Goal: Register for event/course

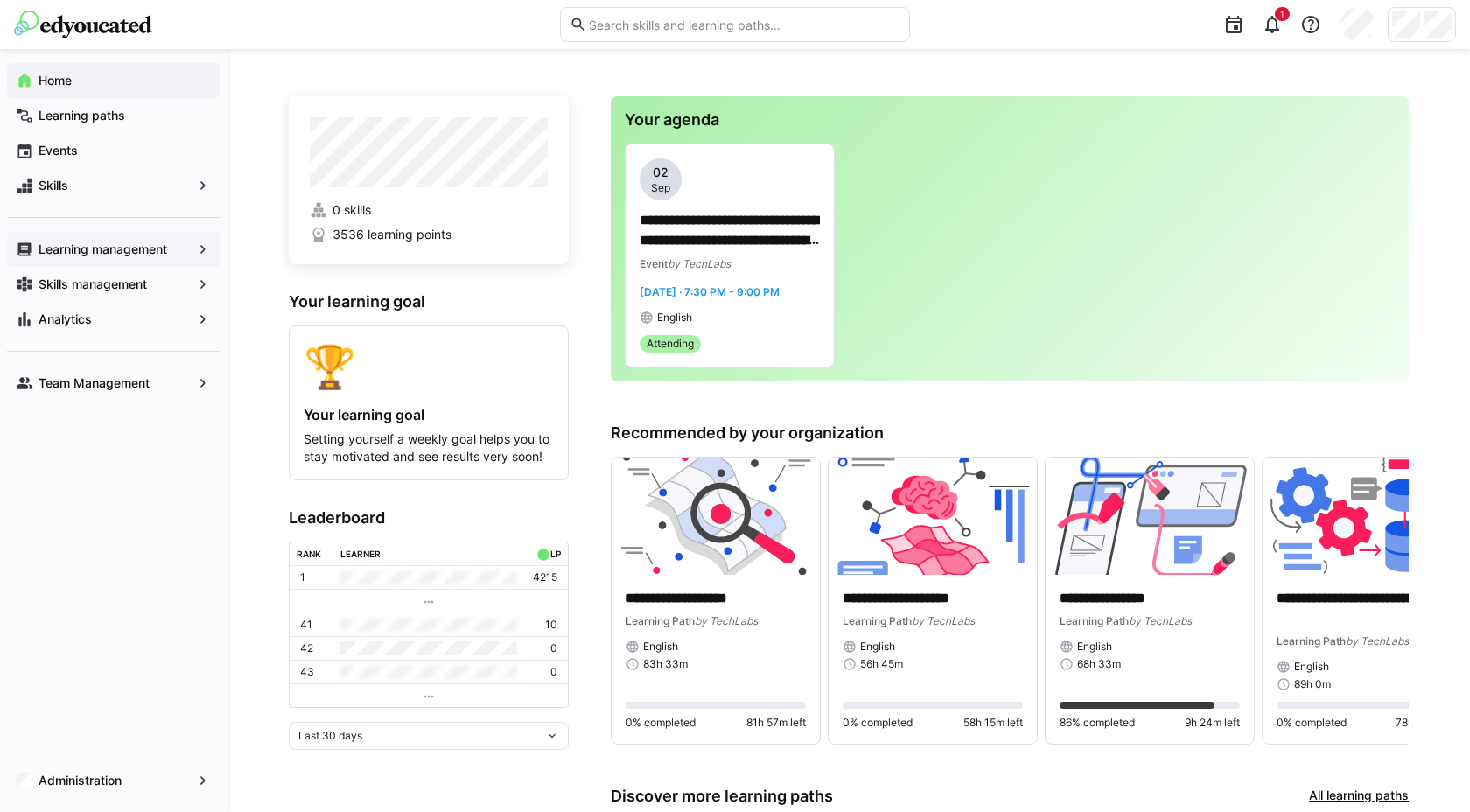
click at [111, 259] on div "Learning management" at bounding box center [113, 249] width 213 height 35
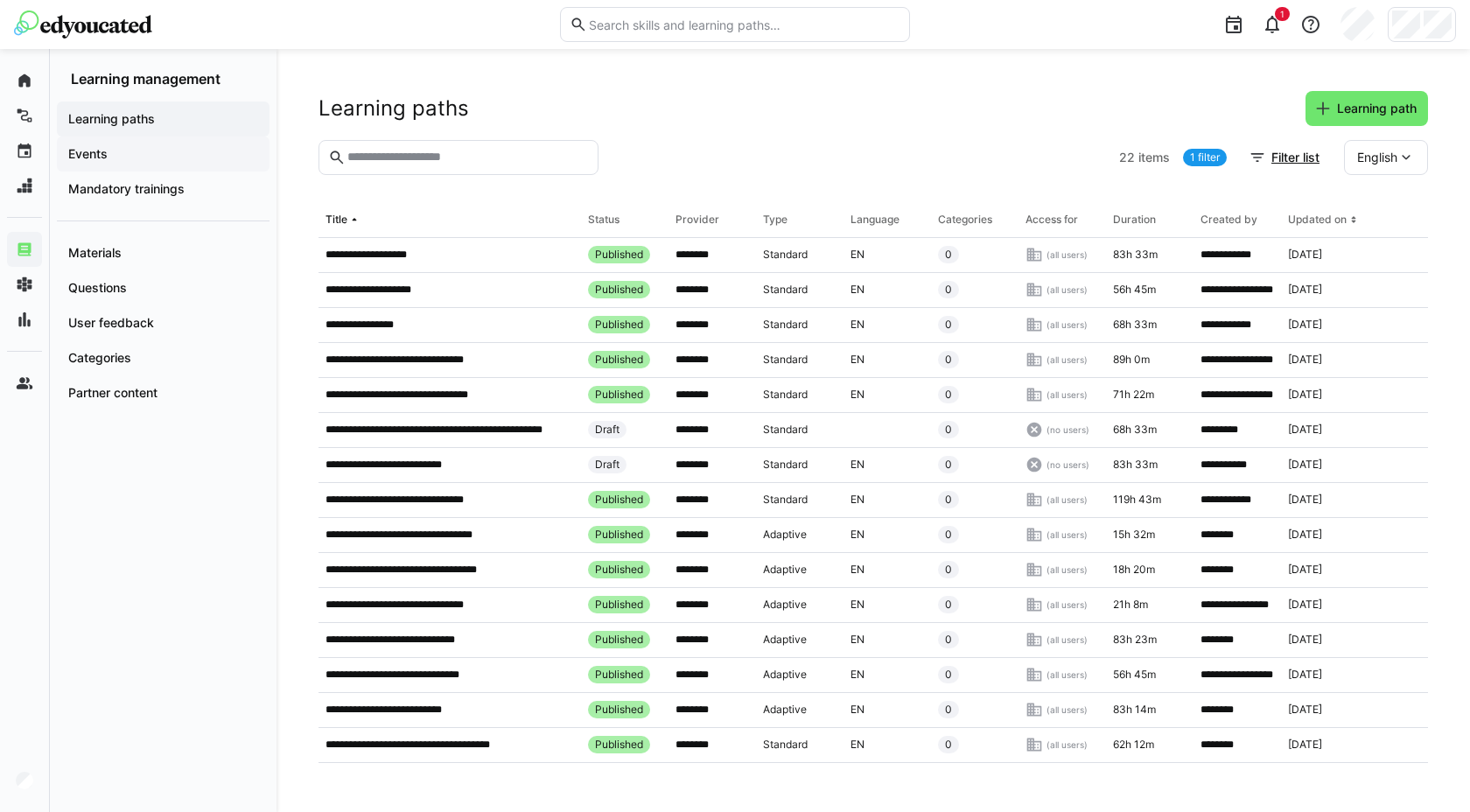
click at [0, 0] on app-navigation-label "Events" at bounding box center [0, 0] width 0 height 0
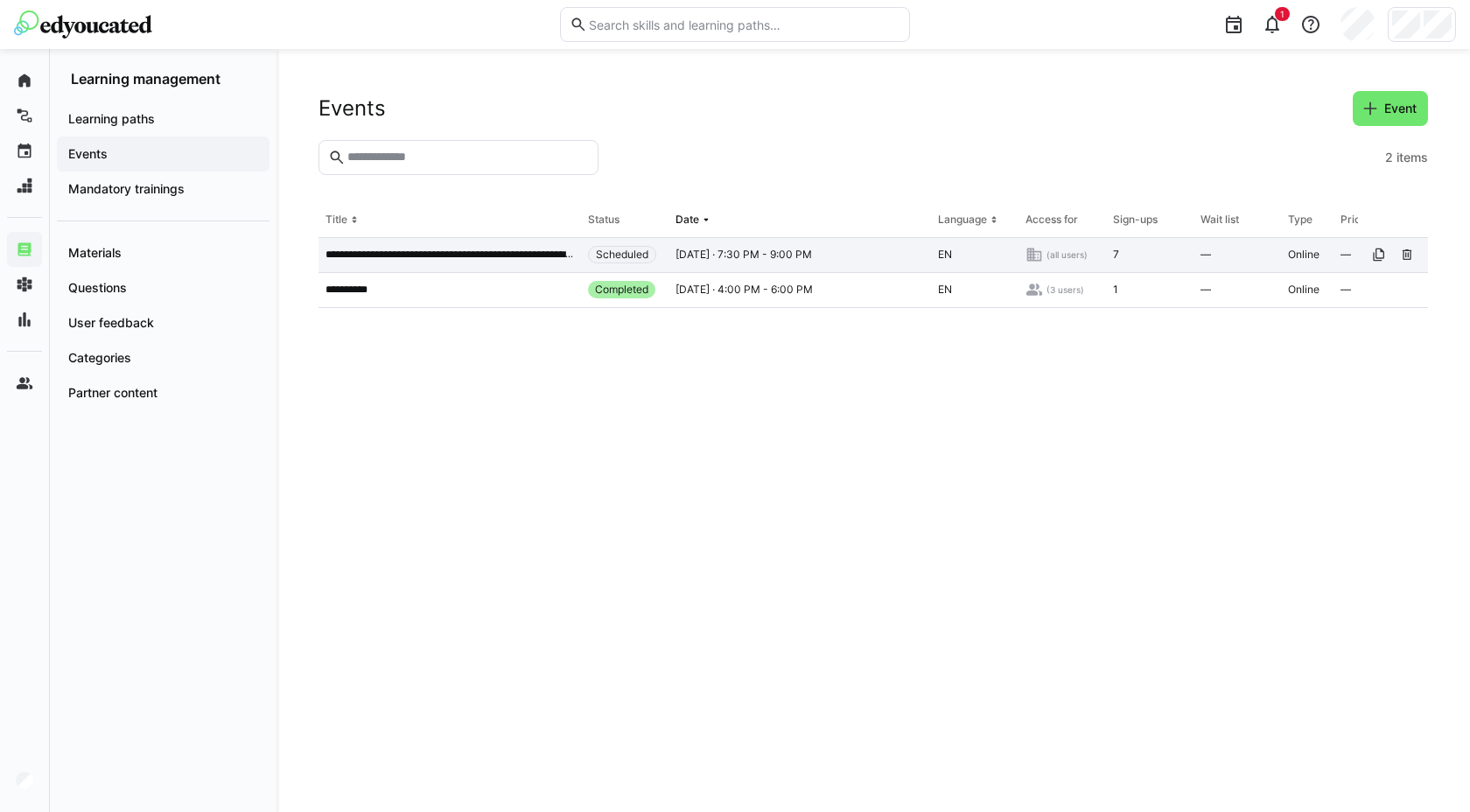
click at [512, 263] on div "**********" at bounding box center [450, 255] width 263 height 35
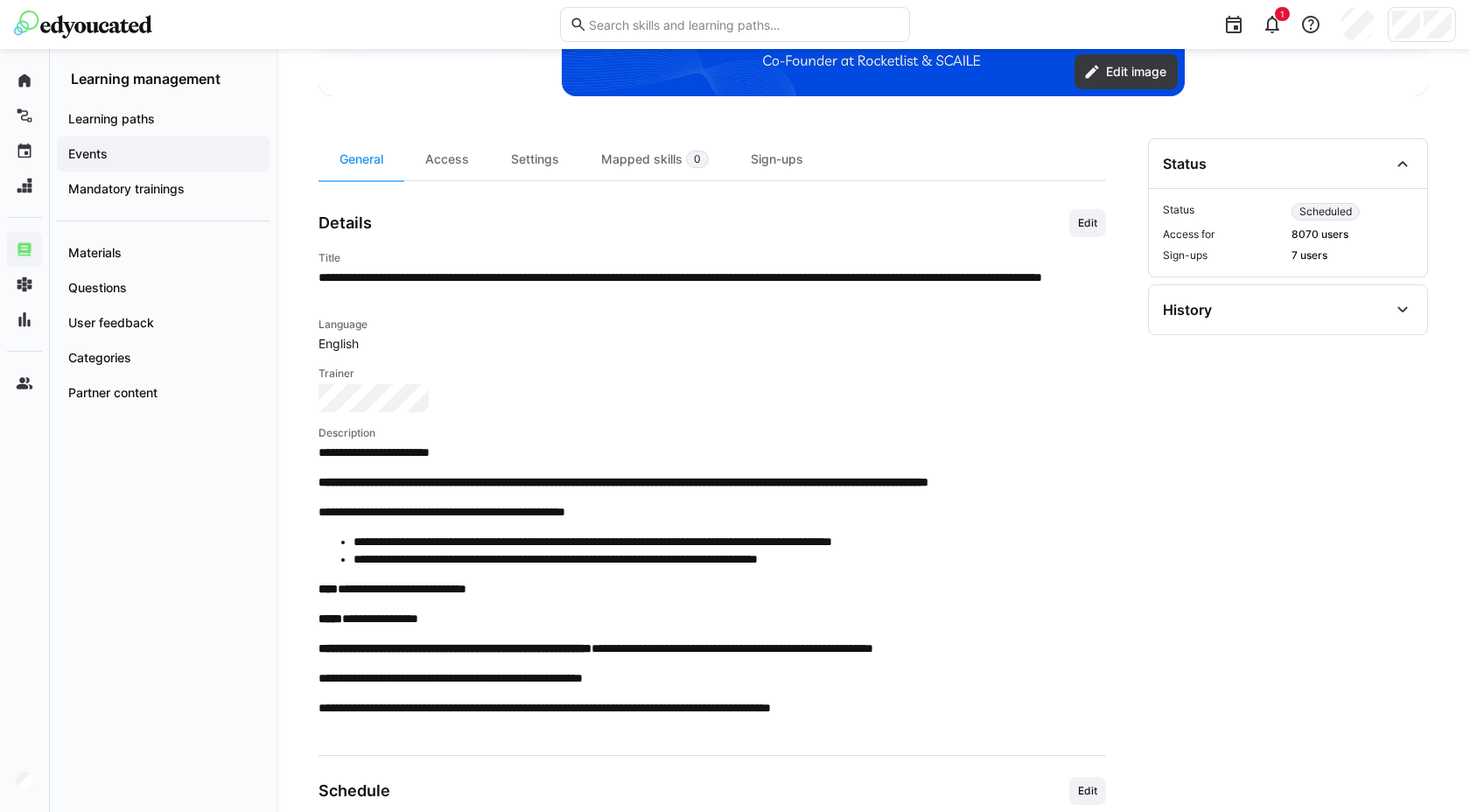
scroll to position [480, 0]
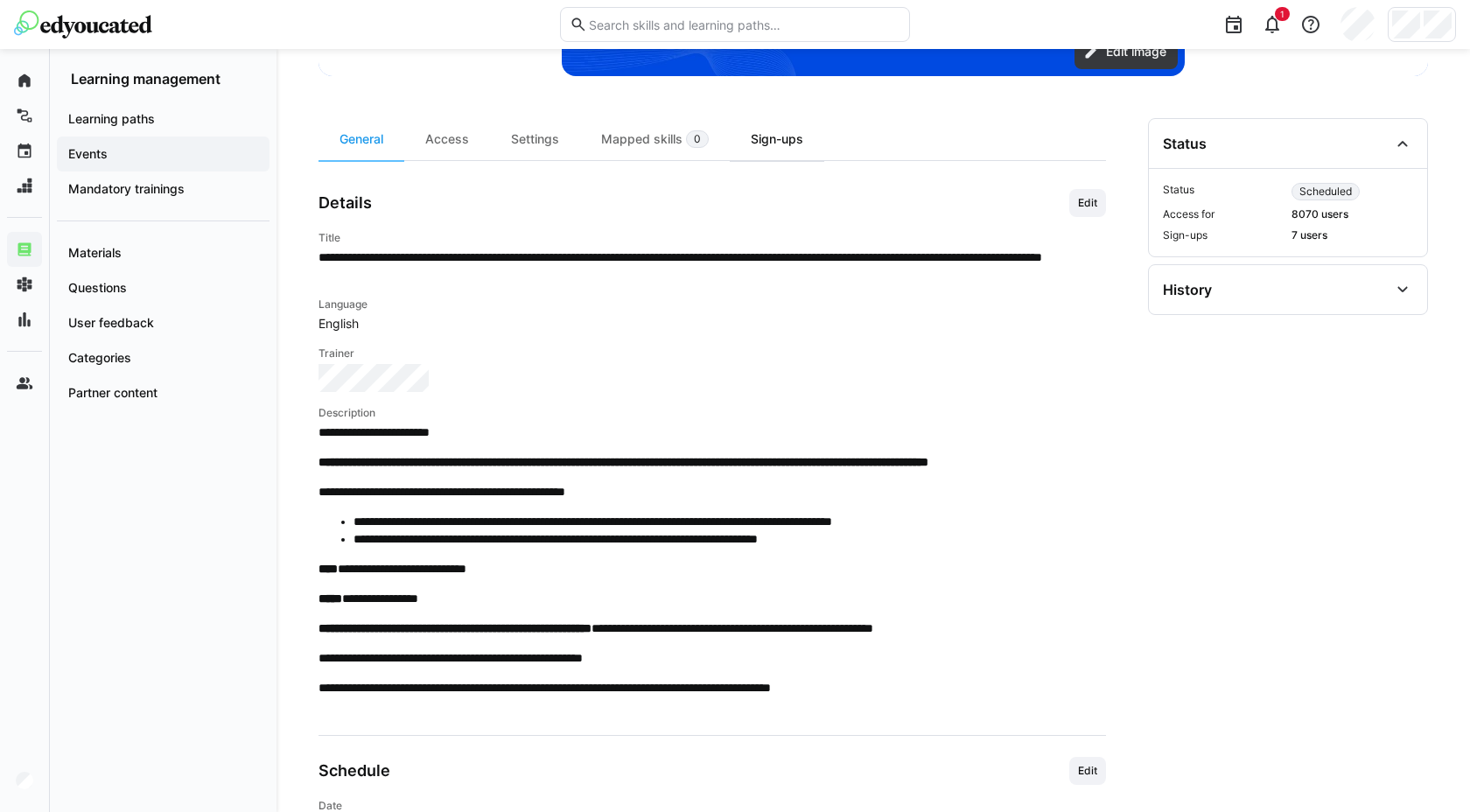
click at [771, 141] on div "Sign-ups" at bounding box center [777, 139] width 95 height 42
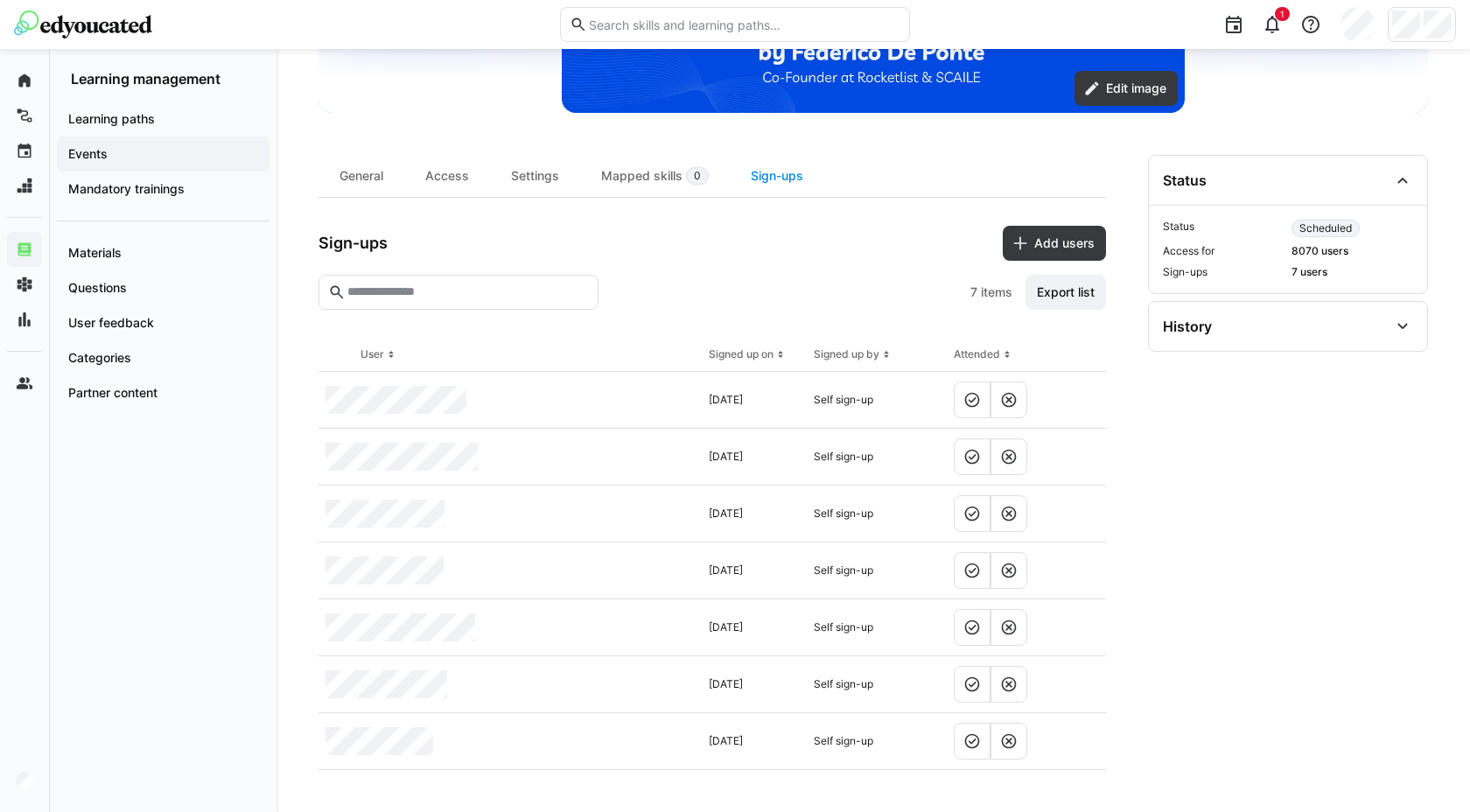
scroll to position [444, 0]
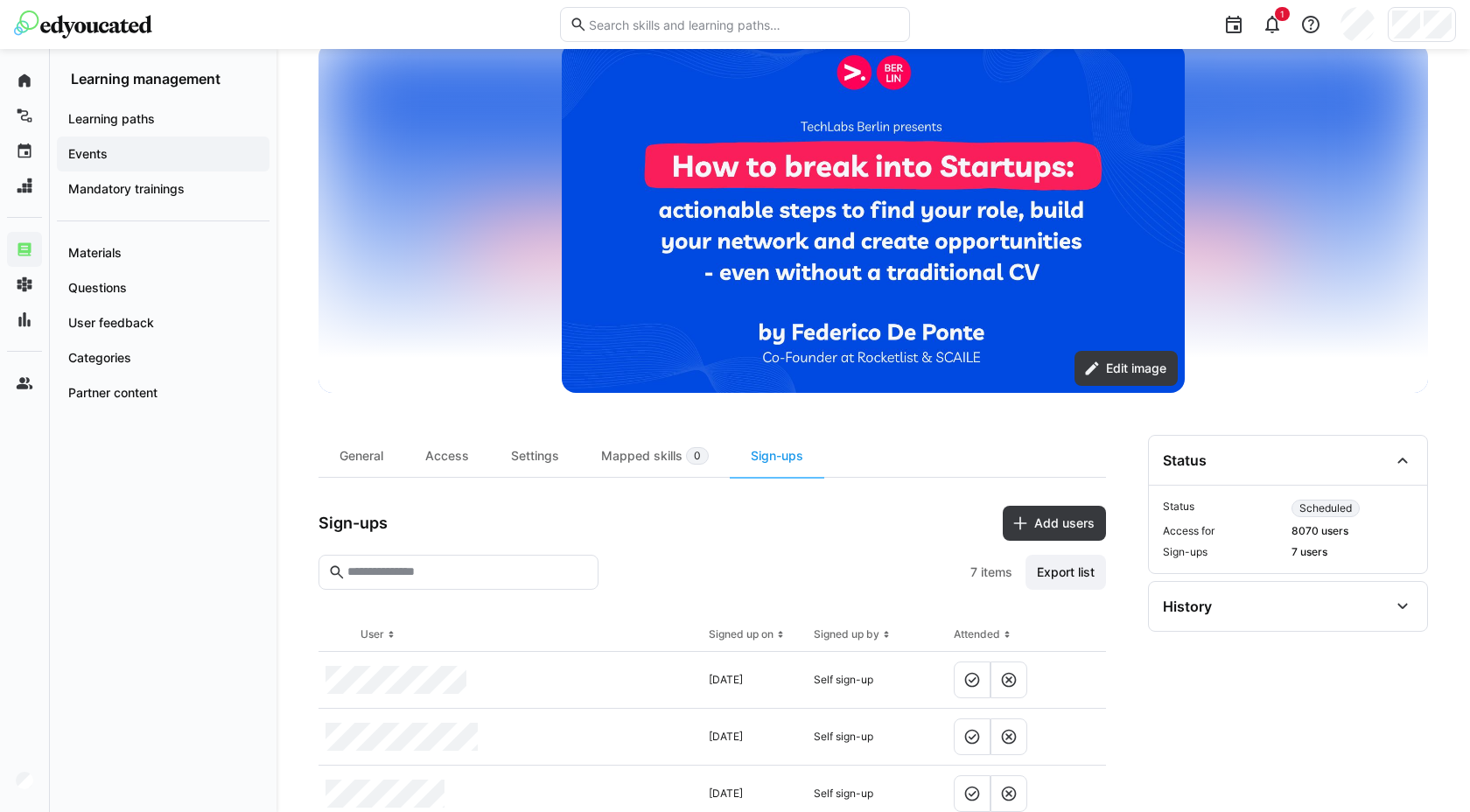
scroll to position [444, 0]
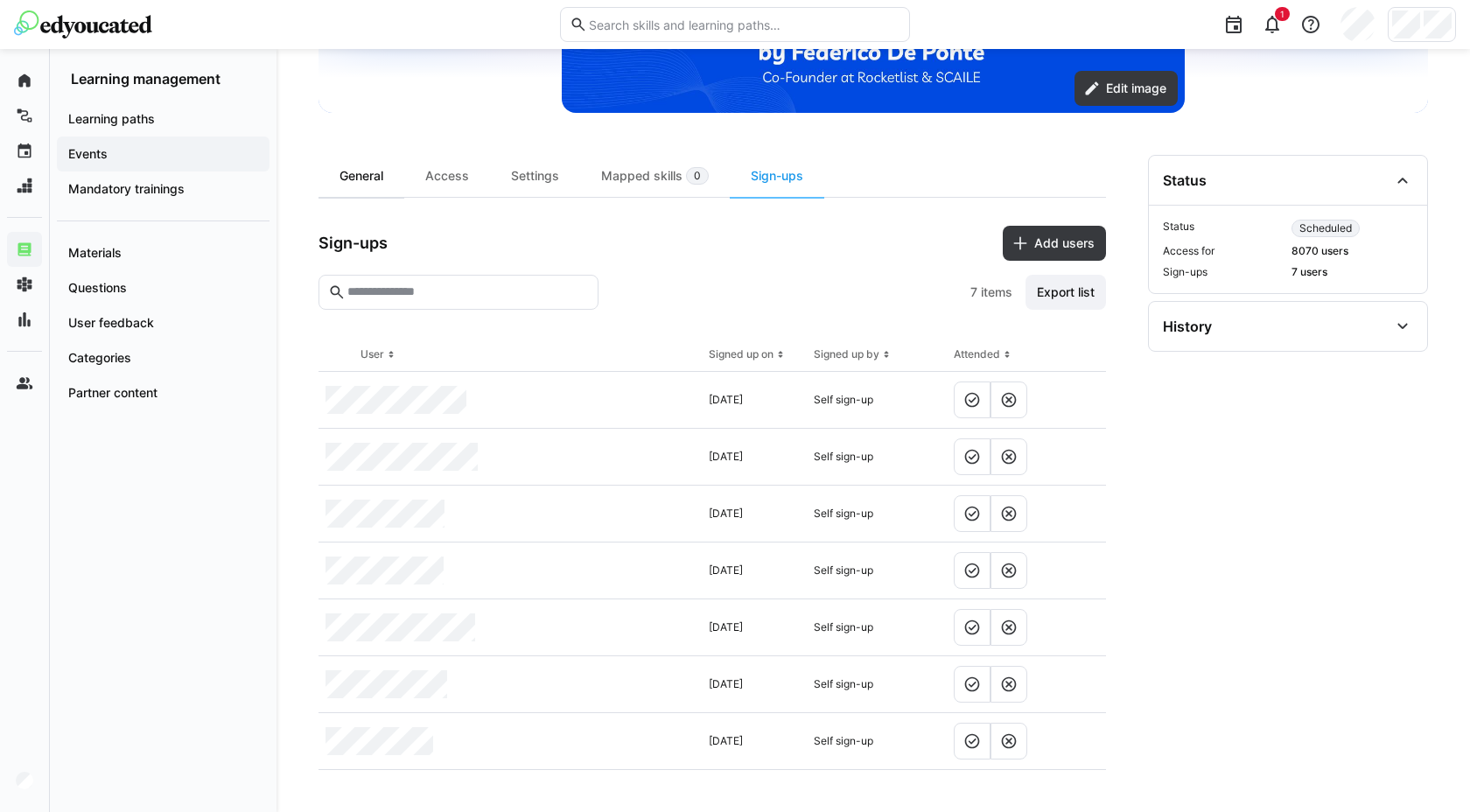
click at [347, 162] on div "General" at bounding box center [362, 175] width 86 height 42
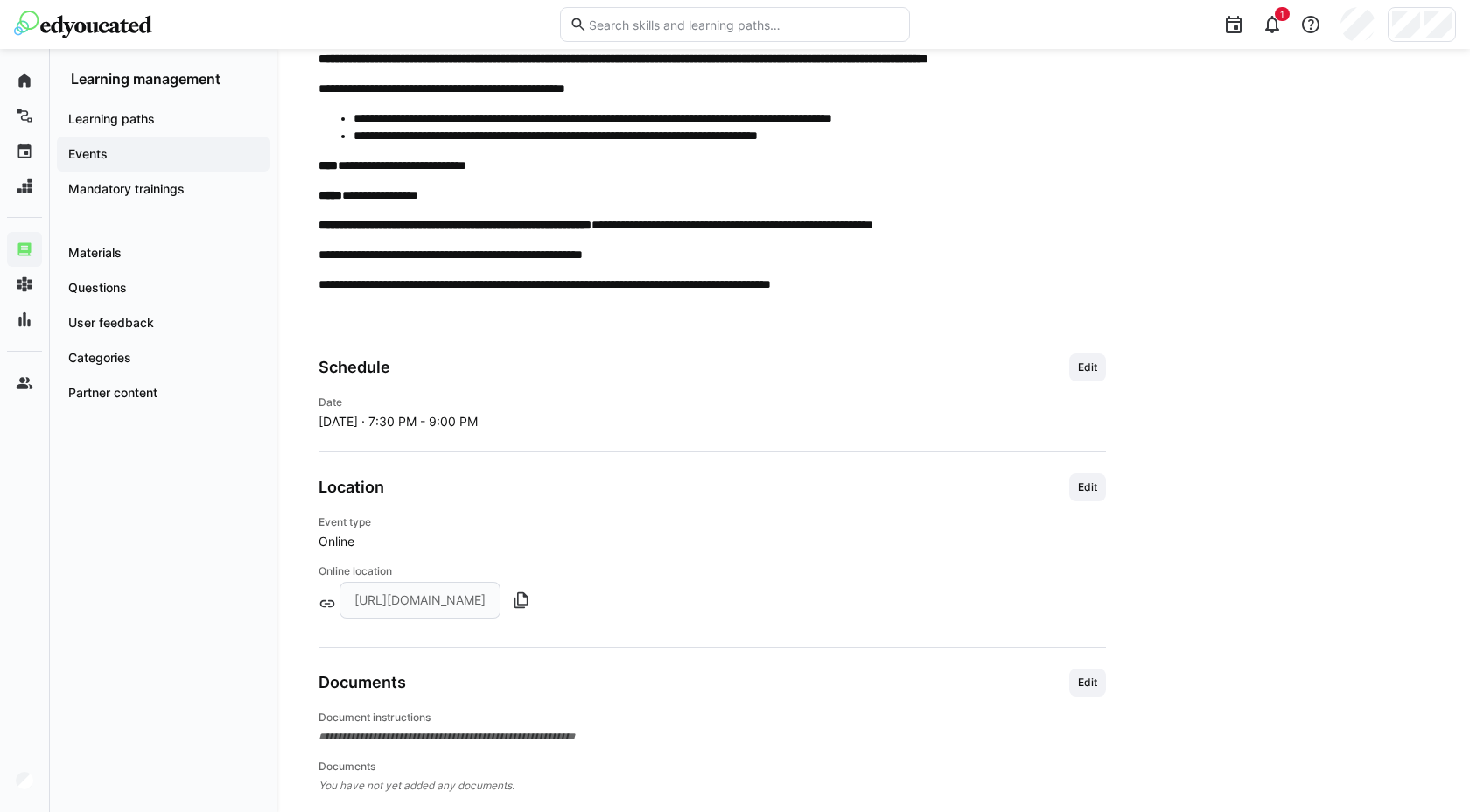
scroll to position [908, 0]
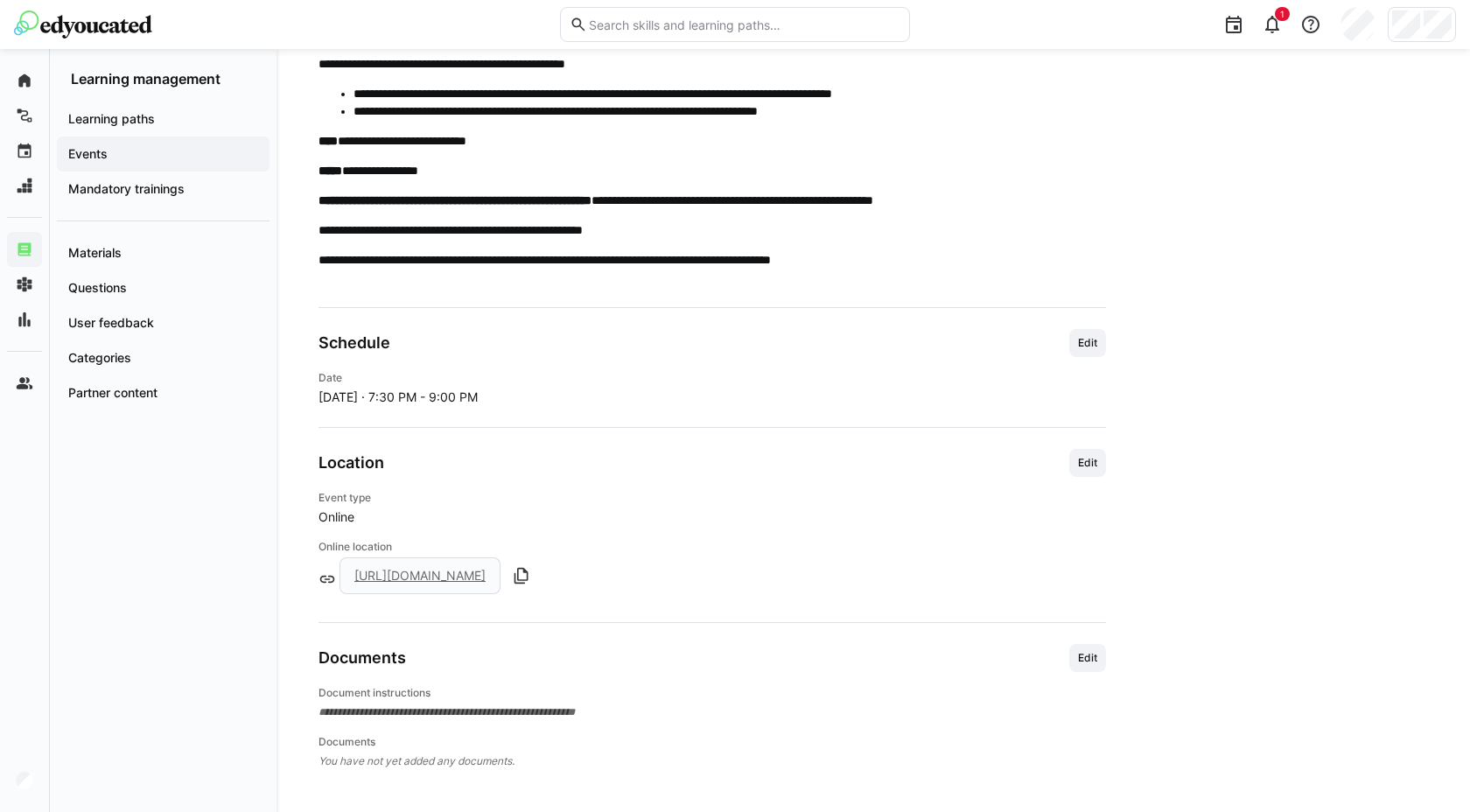
click at [486, 576] on link "[URL][DOMAIN_NAME]" at bounding box center [420, 575] width 131 height 15
click at [523, 449] on div "Location Edit" at bounding box center [713, 462] width 788 height 28
click at [1256, 22] on div "1" at bounding box center [1273, 24] width 35 height 35
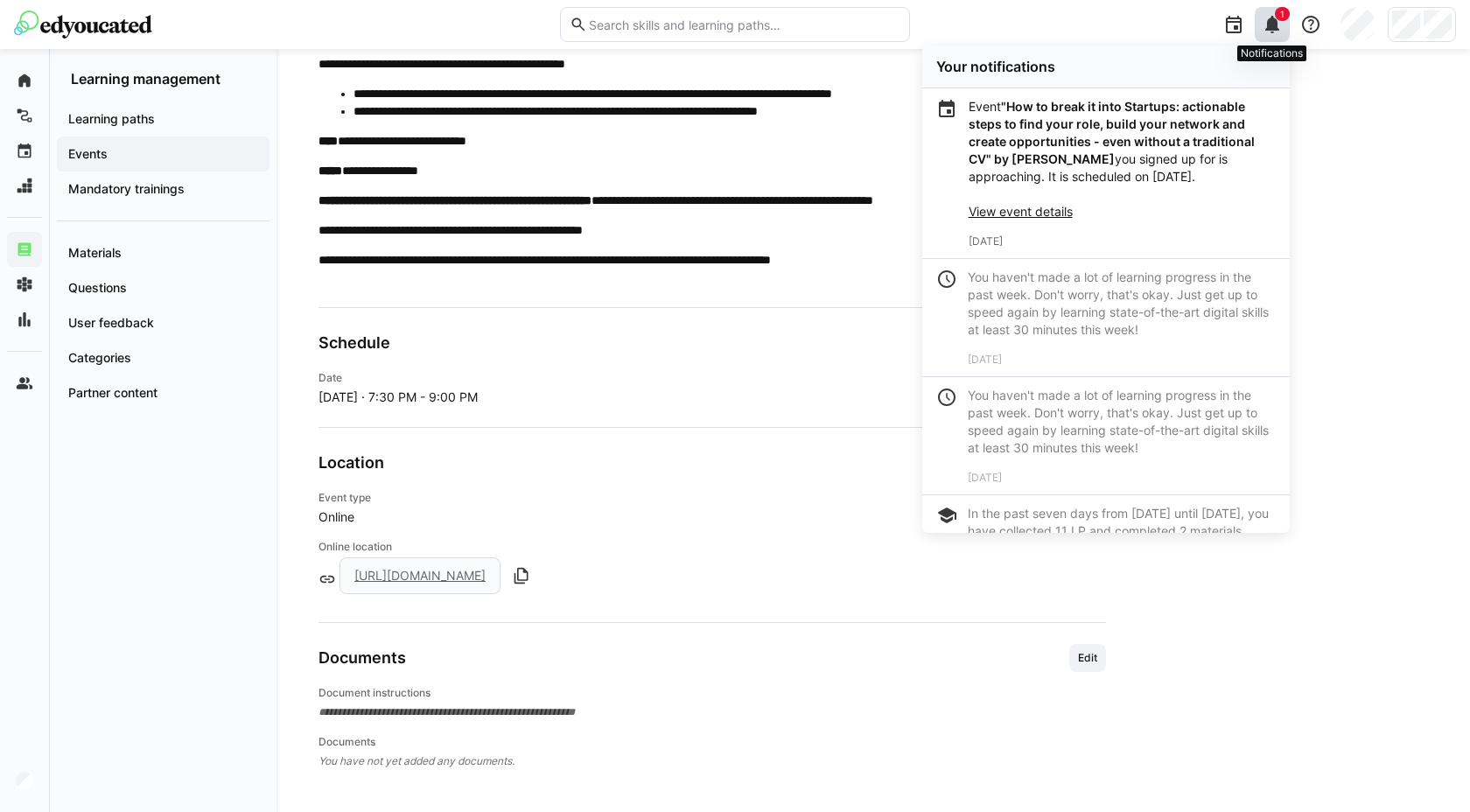
click at [1259, 26] on div "1" at bounding box center [1273, 24] width 35 height 35
